Goal: Navigation & Orientation: Find specific page/section

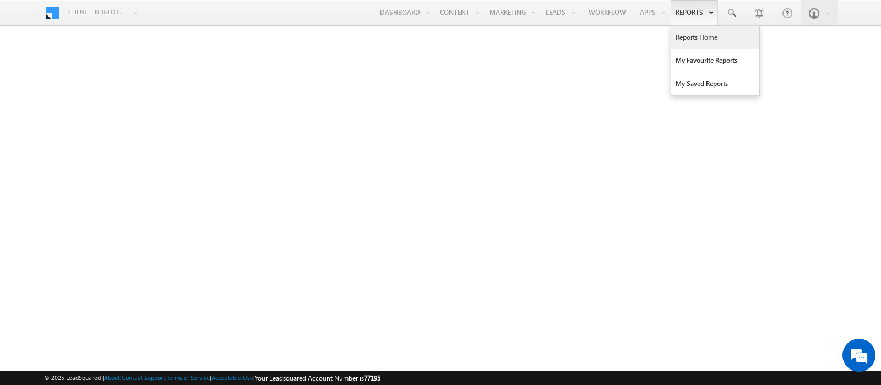
click at [682, 36] on link "Reports Home" at bounding box center [716, 37] width 88 height 23
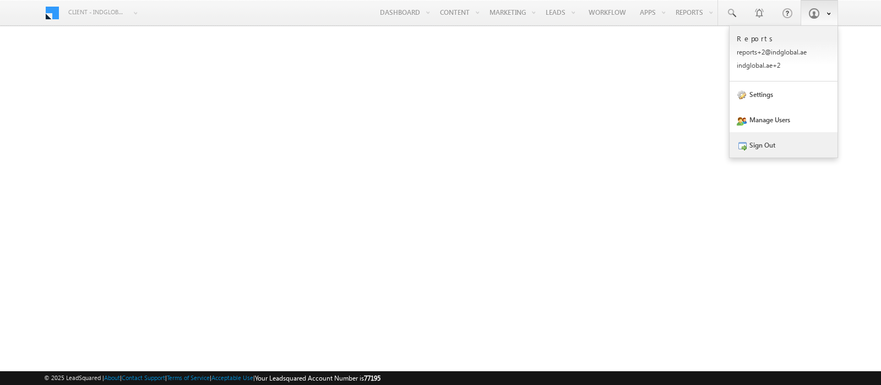
click at [761, 144] on link "Sign Out" at bounding box center [784, 144] width 108 height 25
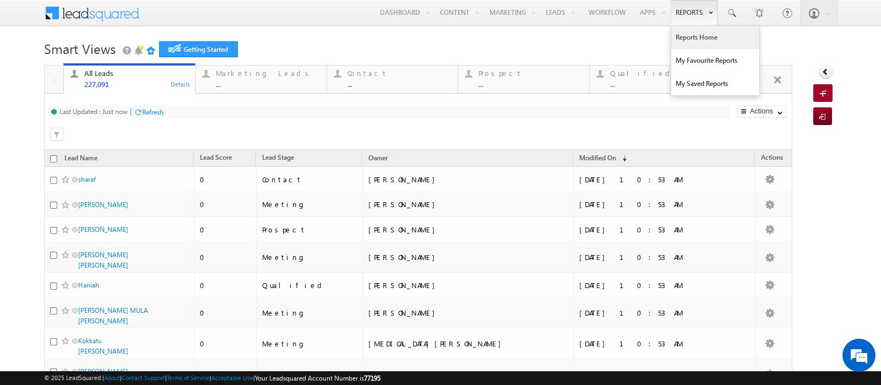
click at [685, 39] on link "Reports Home" at bounding box center [716, 37] width 88 height 23
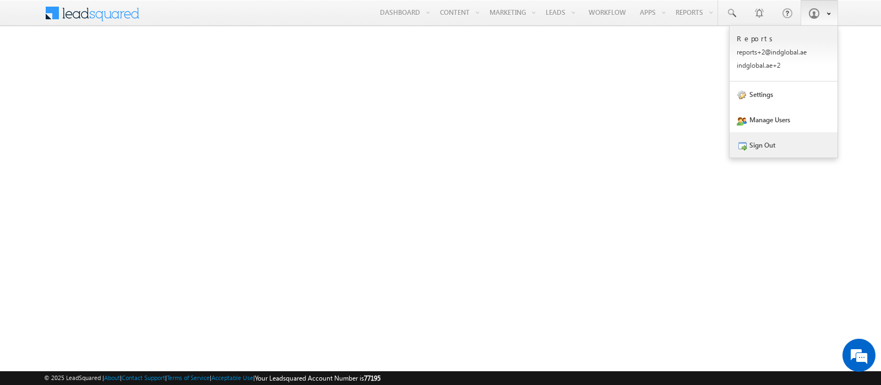
click at [770, 151] on link "Sign Out" at bounding box center [784, 144] width 108 height 25
